Goal: Use online tool/utility: Utilize a website feature to perform a specific function

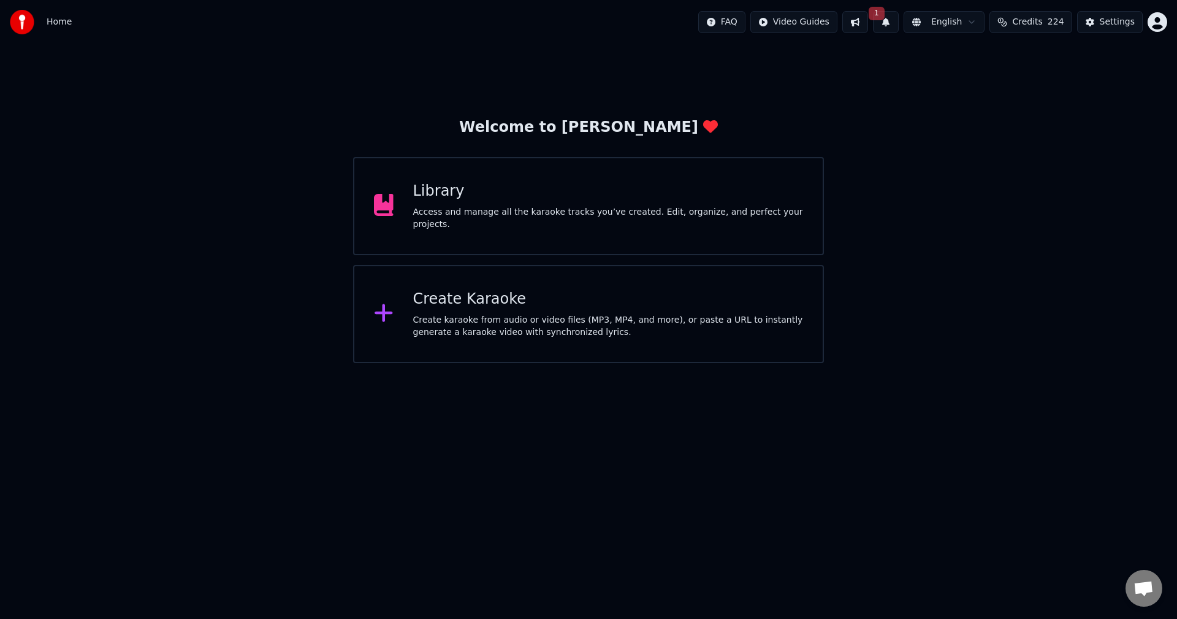
click at [899, 19] on button "1" at bounding box center [886, 22] width 26 height 22
click at [984, 61] on button "Update" at bounding box center [985, 61] width 52 height 22
click at [613, 187] on div "Library Access and manage all the karaoke tracks you’ve created. Edit, organize…" at bounding box center [588, 206] width 471 height 98
